Goal: Information Seeking & Learning: Learn about a topic

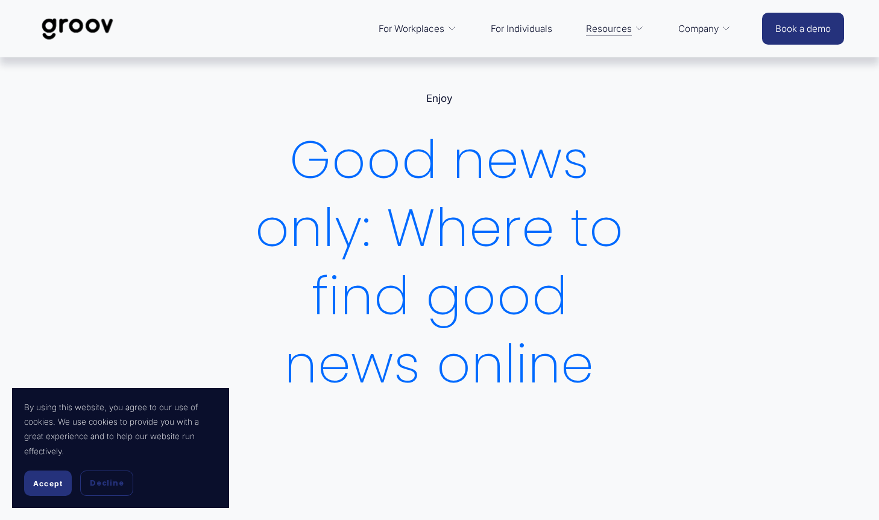
click at [37, 485] on span "Accept" at bounding box center [48, 483] width 30 height 9
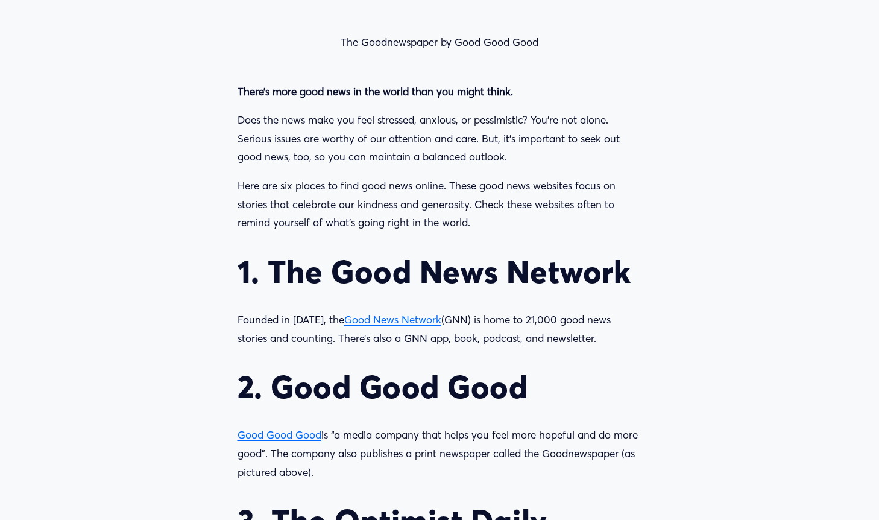
scroll to position [946, 0]
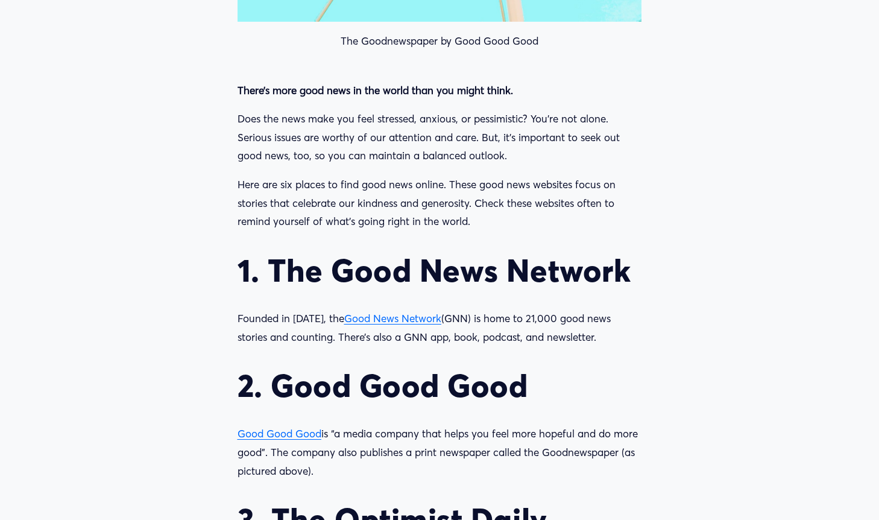
click at [268, 434] on span "Good Good Good" at bounding box center [280, 433] width 84 height 13
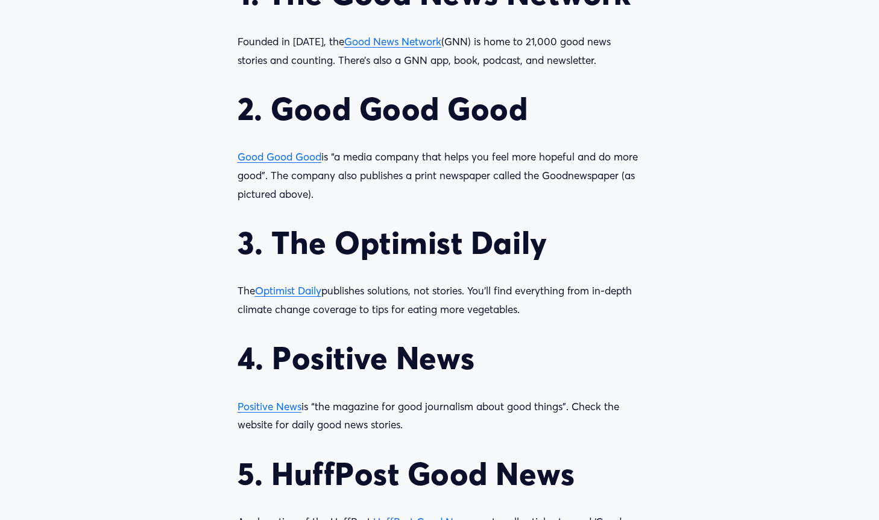
scroll to position [1270, 0]
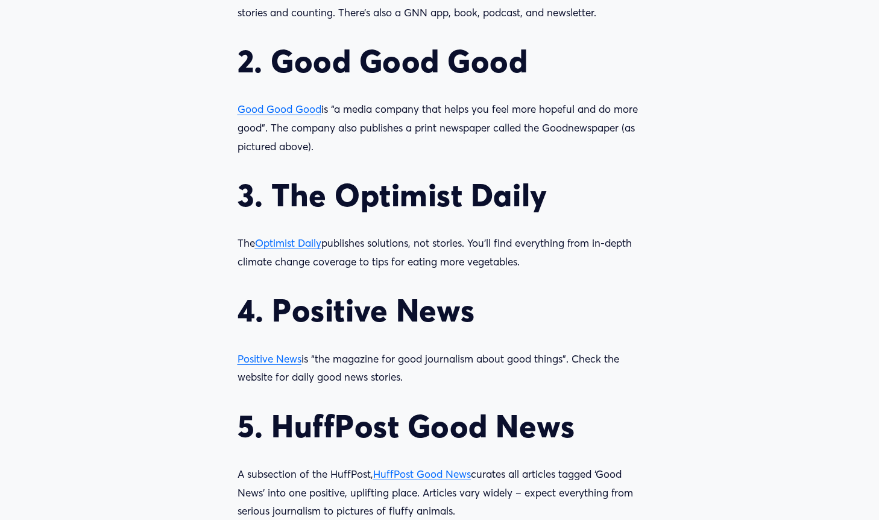
click at [315, 245] on span "Optimist Daily" at bounding box center [288, 242] width 66 height 13
